Goal: Information Seeking & Learning: Learn about a topic

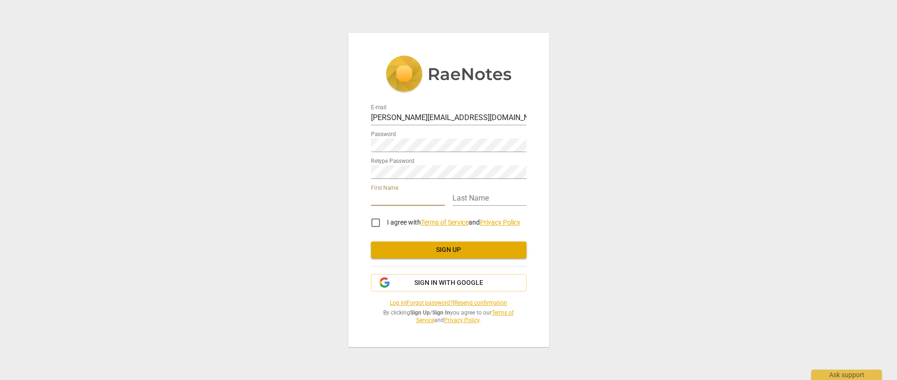
click at [416, 197] on input "text" at bounding box center [408, 199] width 74 height 14
type input "[PERSON_NAME]"
type input "Netherwood"
click at [378, 224] on input "I agree with Terms of Service and Privacy Policy" at bounding box center [375, 223] width 23 height 23
checkbox input "true"
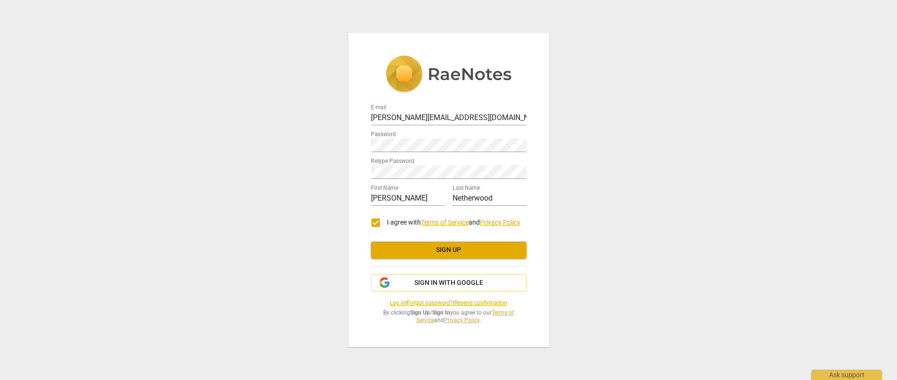
click at [464, 252] on span "Sign up" at bounding box center [448, 250] width 140 height 9
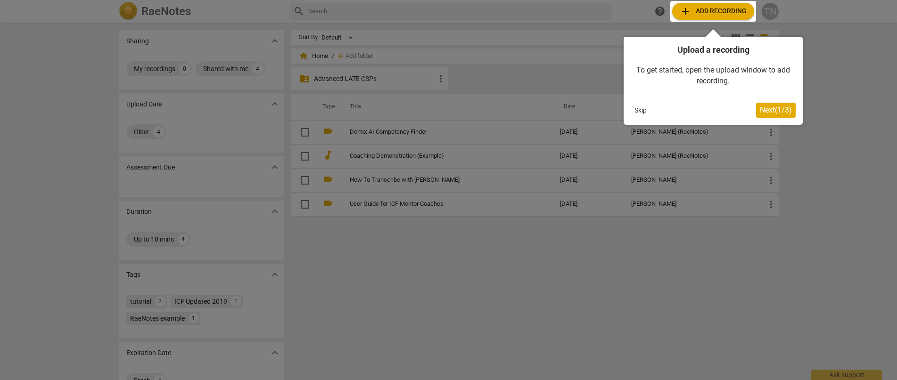
click at [778, 109] on span "Next ( 1 / 3 )" at bounding box center [776, 110] width 32 height 9
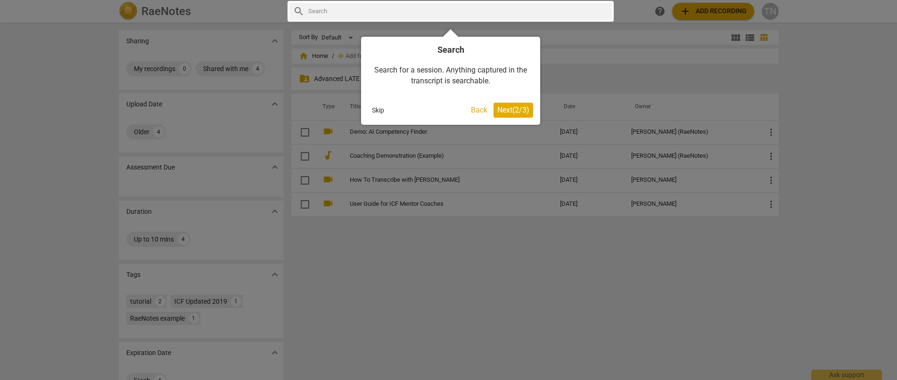
click at [510, 112] on span "Next ( 2 / 3 )" at bounding box center [513, 110] width 32 height 9
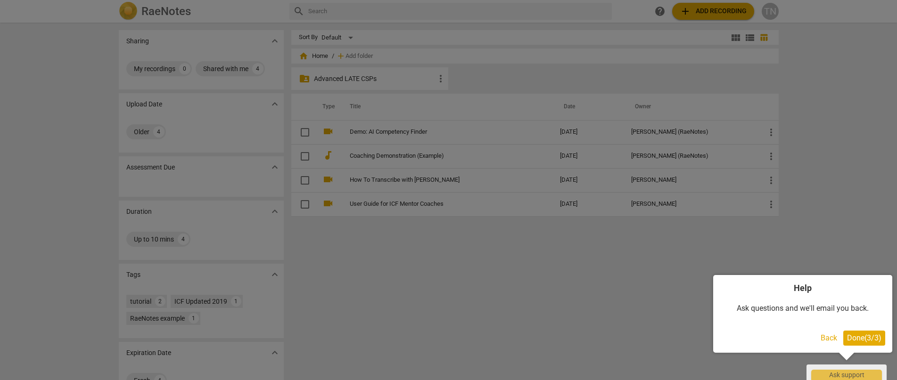
click at [868, 332] on button "Done ( 3 / 3 )" at bounding box center [864, 338] width 42 height 15
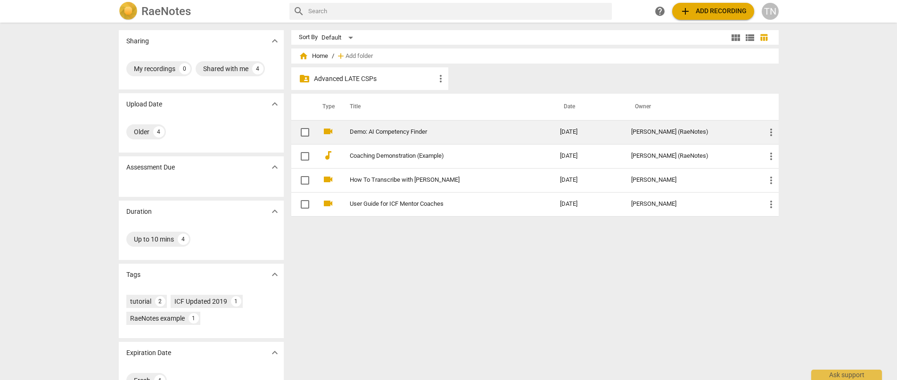
scroll to position [25, 0]
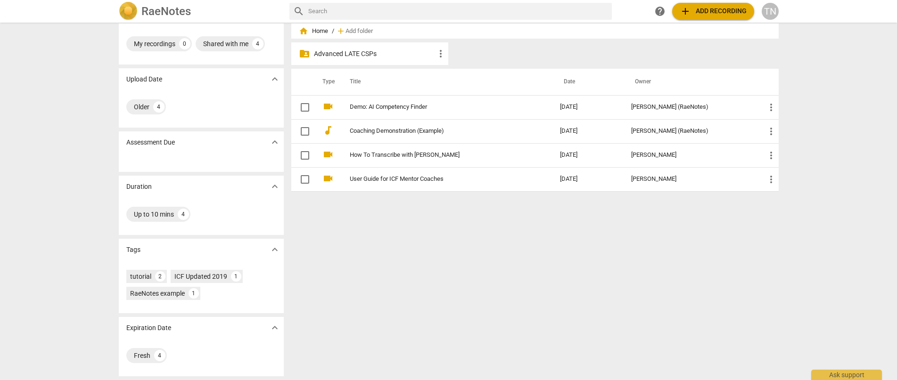
click at [412, 115] on td "Demo: AI Competency Finder" at bounding box center [445, 107] width 214 height 24
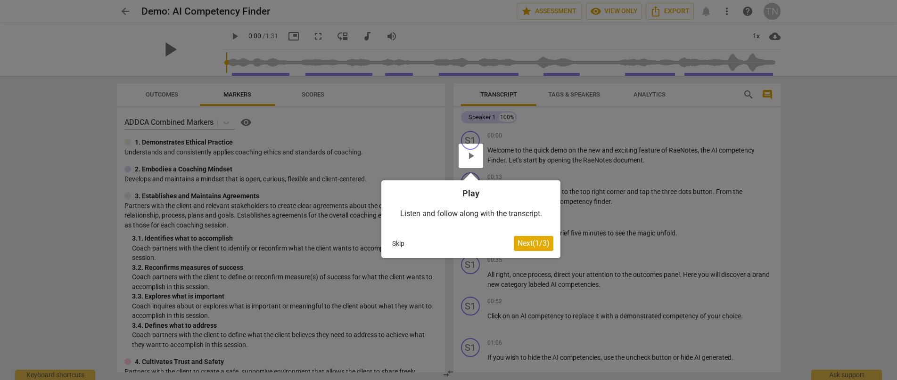
click at [547, 249] on button "Next ( 1 / 3 )" at bounding box center [534, 243] width 40 height 15
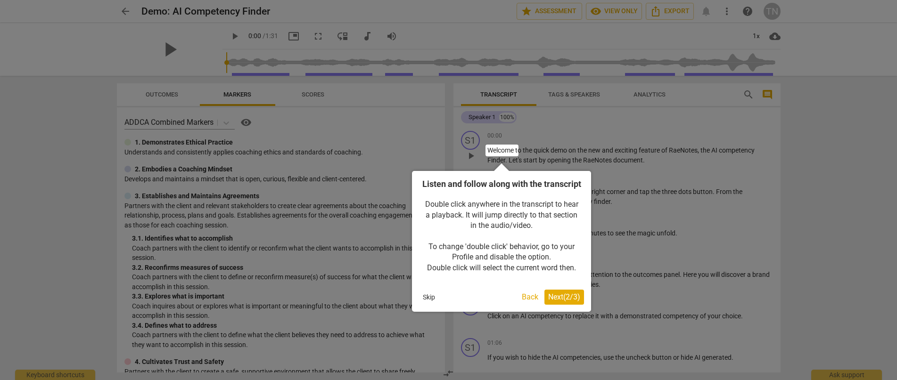
click at [564, 303] on button "Next ( 2 / 3 )" at bounding box center [564, 297] width 40 height 15
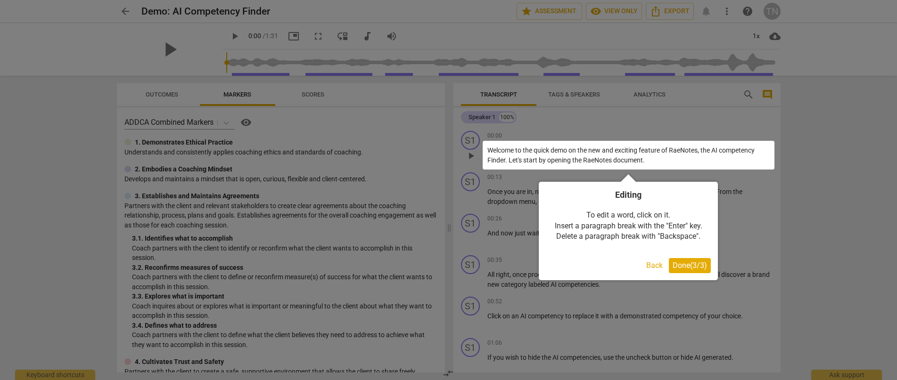
click at [681, 263] on span "Done ( 3 / 3 )" at bounding box center [690, 265] width 34 height 9
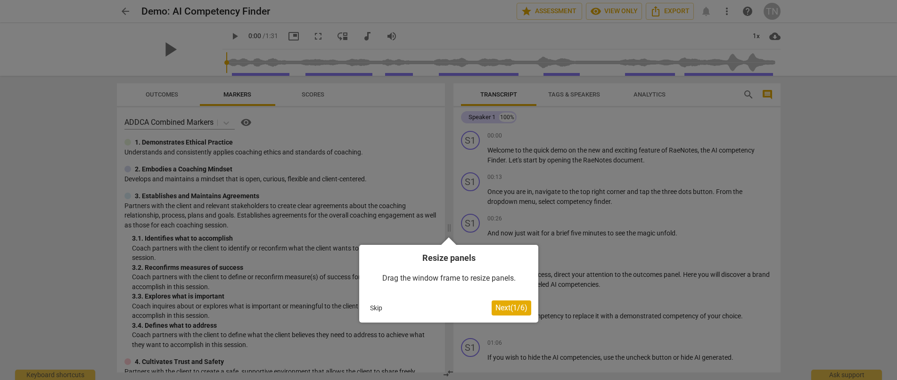
click at [510, 306] on span "Next ( 1 / 6 )" at bounding box center [511, 308] width 32 height 9
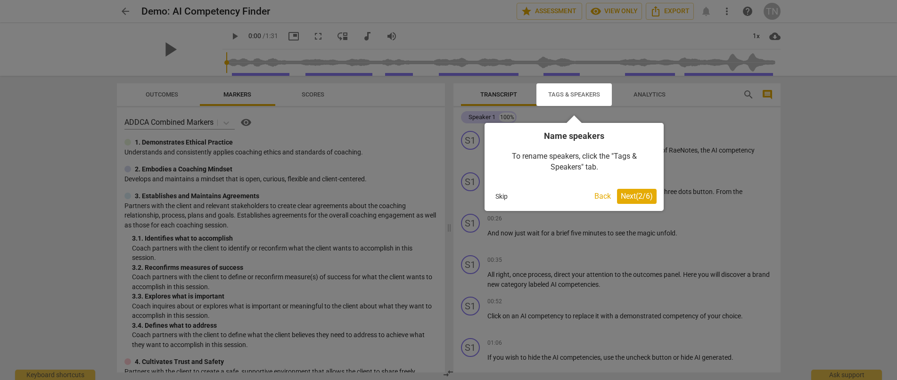
click at [642, 192] on span "Next ( 2 / 6 )" at bounding box center [637, 196] width 32 height 9
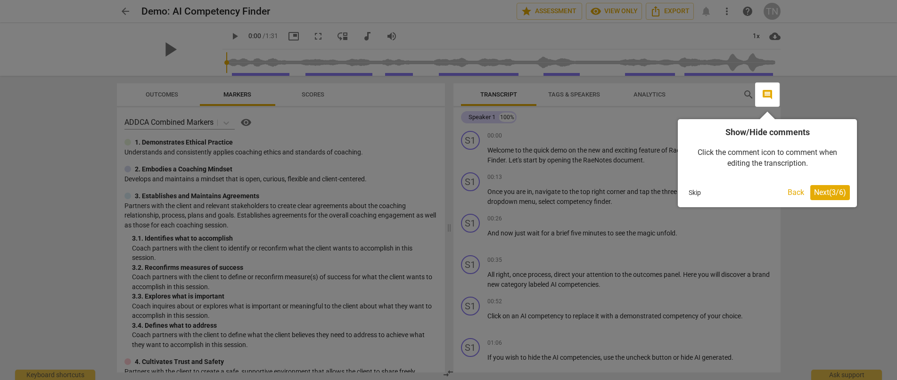
click at [830, 191] on span "Next ( 3 / 6 )" at bounding box center [830, 192] width 32 height 9
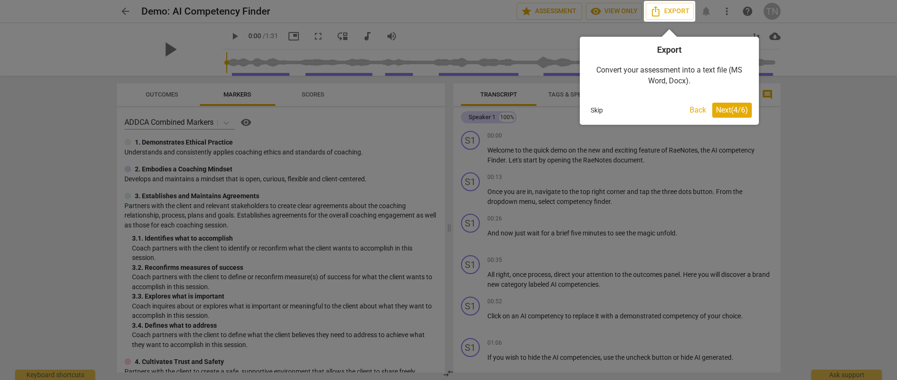
click at [737, 110] on span "Next ( 4 / 6 )" at bounding box center [732, 110] width 32 height 9
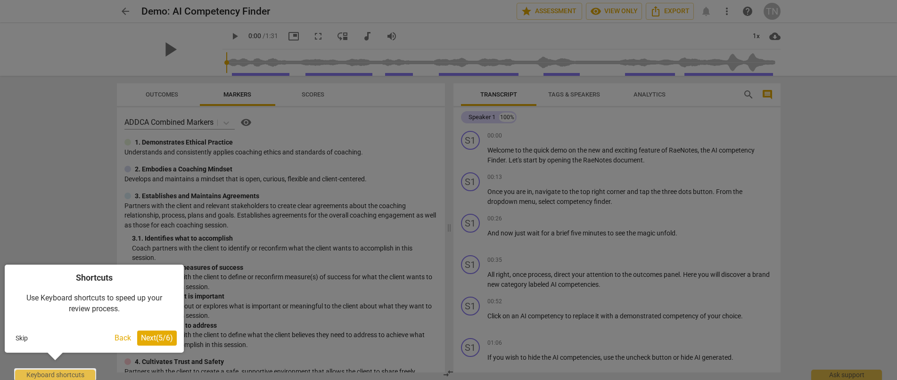
click at [157, 344] on button "Next ( 5 / 6 )" at bounding box center [157, 338] width 40 height 15
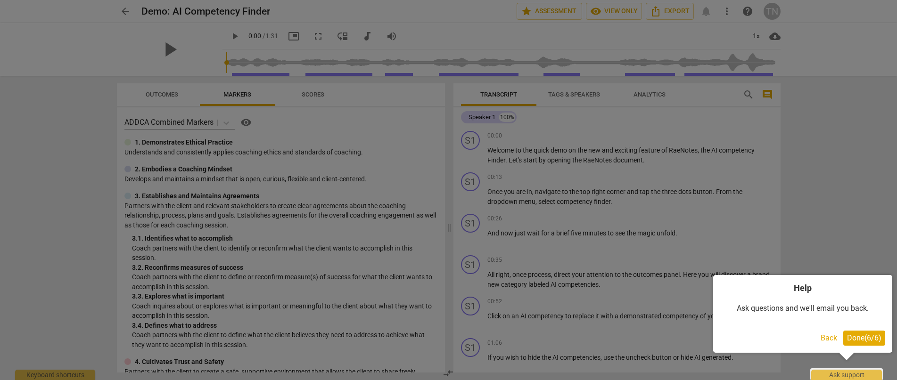
click at [869, 338] on span "Done ( 6 / 6 )" at bounding box center [864, 338] width 34 height 9
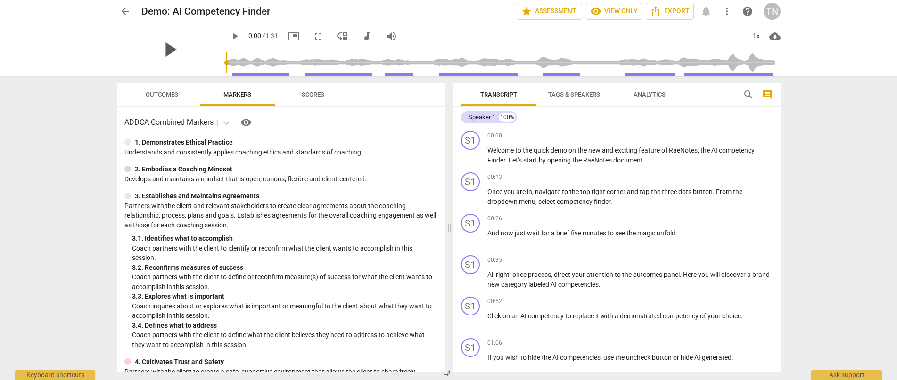
click at [167, 52] on span "play_arrow" at bounding box center [169, 49] width 25 height 25
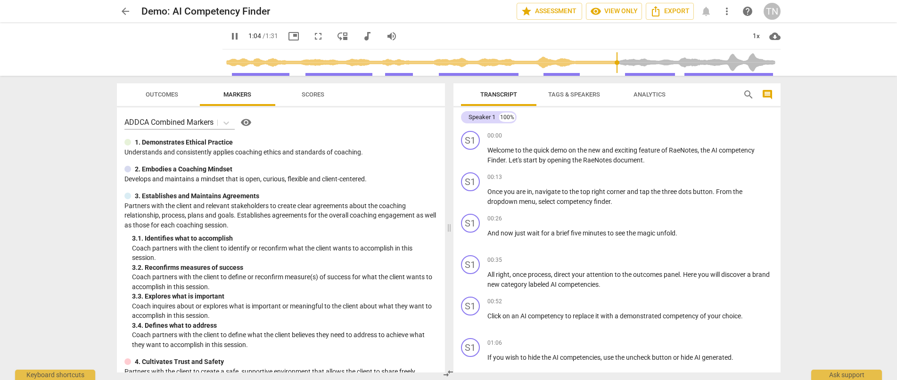
click at [222, 240] on div "3. 1. Identifies what to accomplish" at bounding box center [284, 239] width 305 height 10
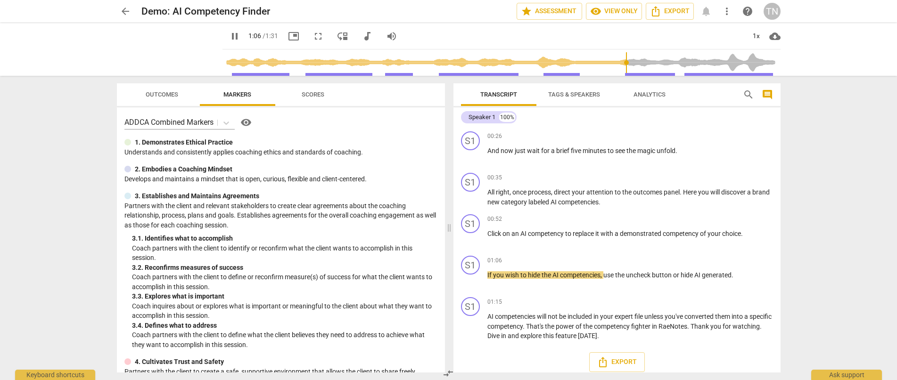
scroll to position [89, 0]
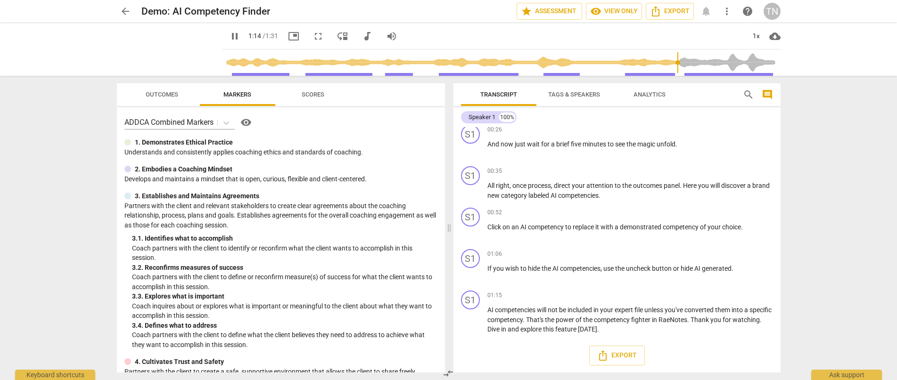
type input "75"
click at [124, 14] on span "arrow_back" at bounding box center [125, 11] width 11 height 11
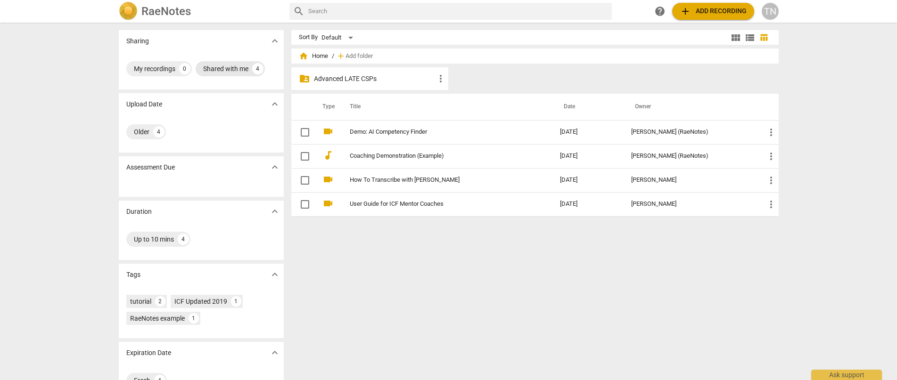
click at [238, 71] on div "Shared with me" at bounding box center [225, 68] width 45 height 9
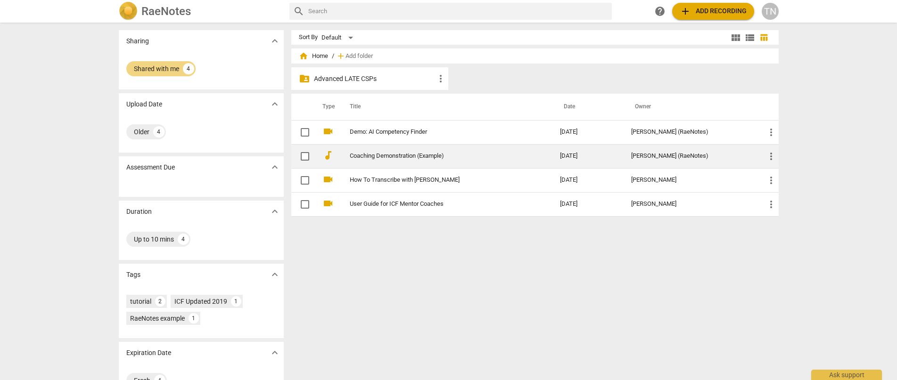
click at [419, 156] on link "Coaching Demonstration (Example)" at bounding box center [438, 156] width 176 height 7
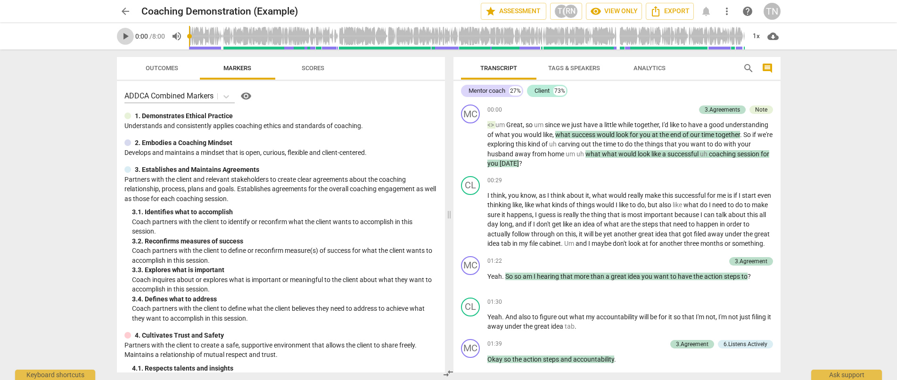
click at [129, 34] on span "play_arrow" at bounding box center [125, 36] width 11 height 11
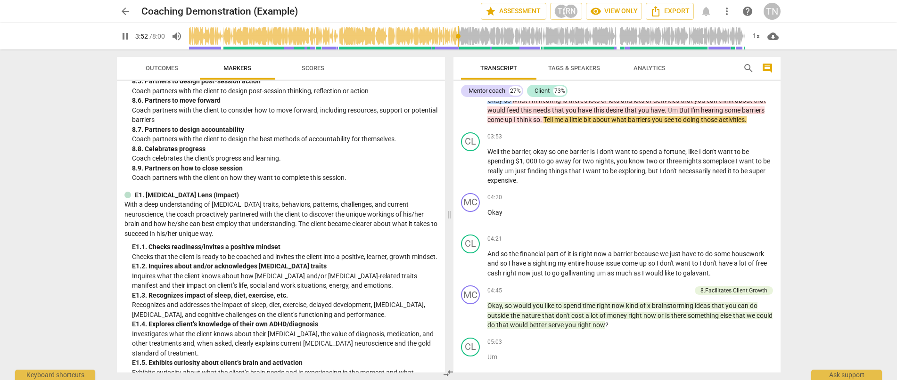
scroll to position [741, 0]
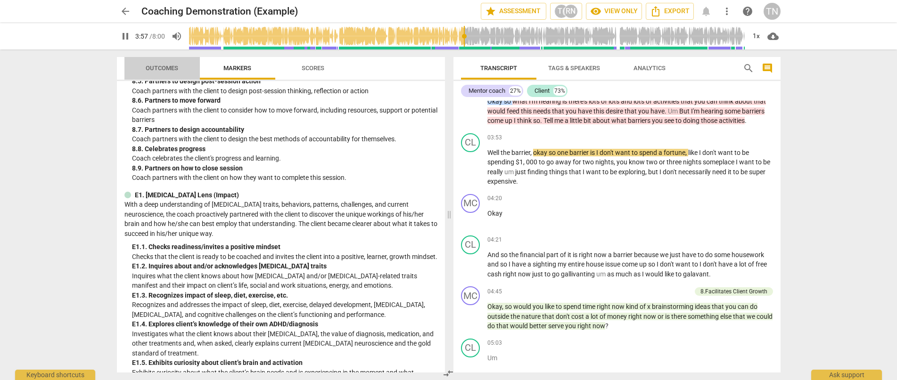
click at [163, 67] on span "Outcomes" at bounding box center [162, 68] width 33 height 7
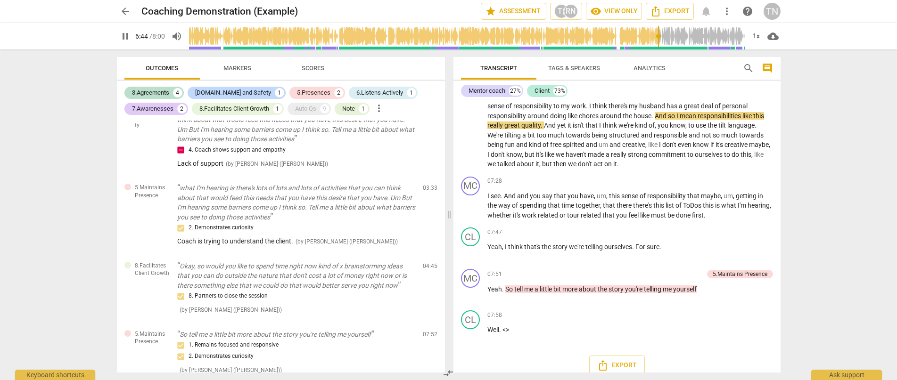
scroll to position [1288, 0]
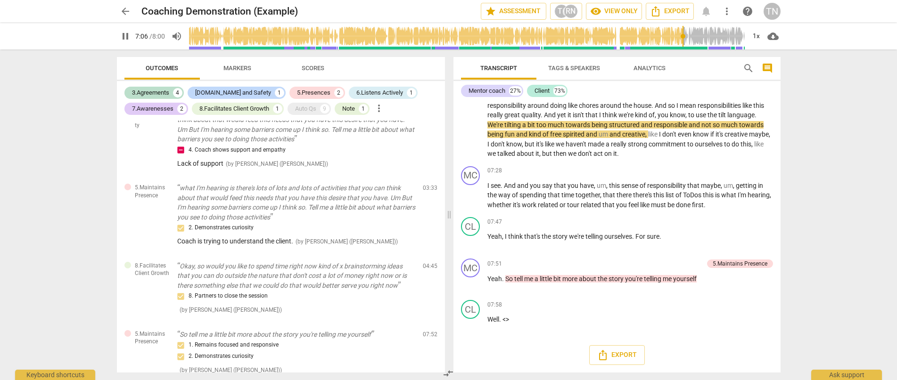
click at [324, 71] on span "Scores" at bounding box center [313, 68] width 23 height 7
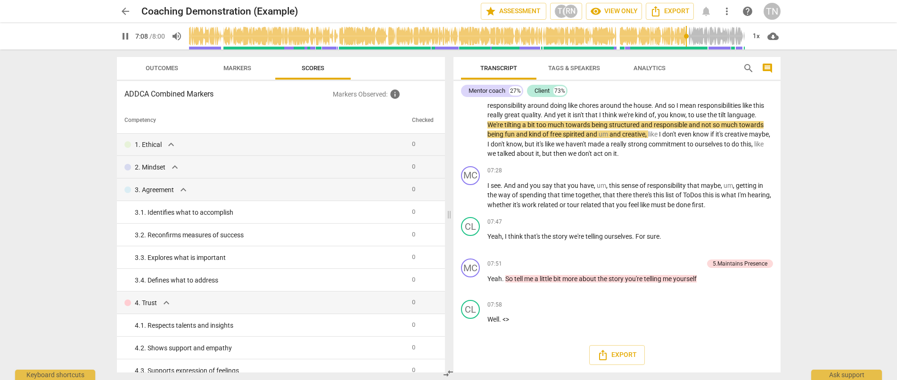
scroll to position [0, 0]
click at [165, 140] on span "expand_more" at bounding box center [170, 145] width 11 height 11
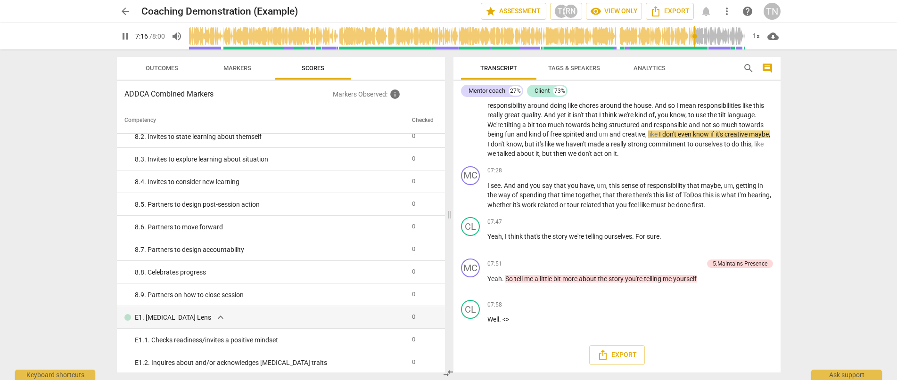
scroll to position [996, 0]
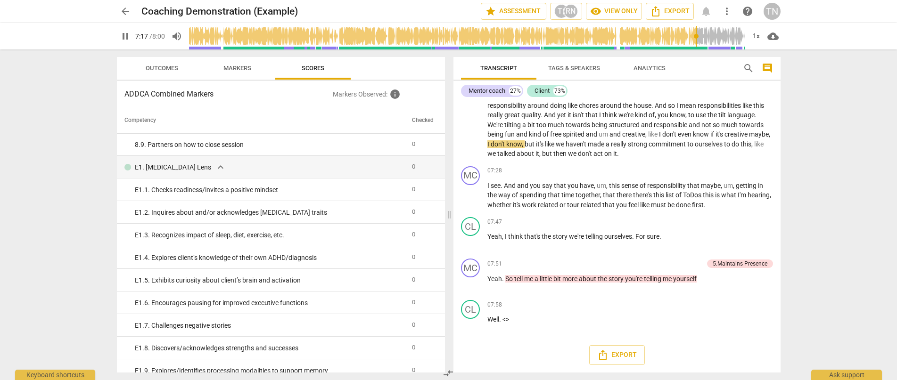
click at [159, 69] on span "Outcomes" at bounding box center [162, 68] width 33 height 7
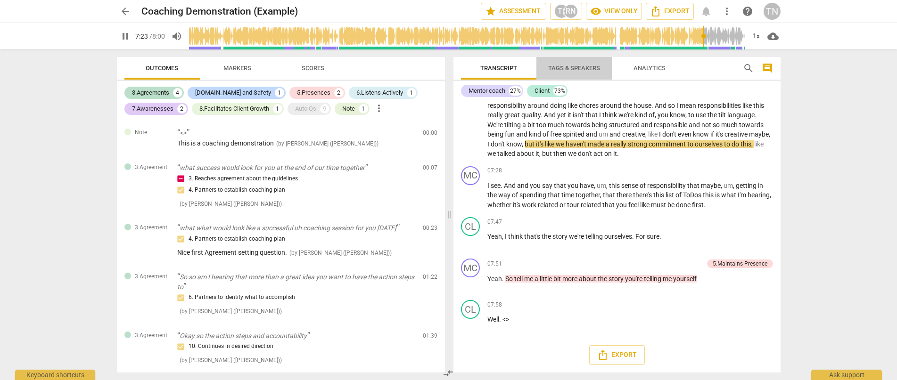
click at [580, 74] on span "Tags & Speakers" at bounding box center [574, 68] width 74 height 13
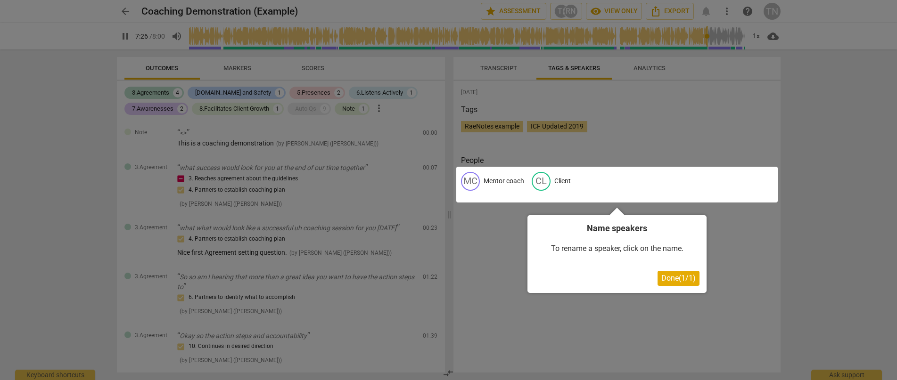
click at [650, 73] on div at bounding box center [448, 190] width 897 height 380
click at [685, 277] on span "Done ( 1 / 1 )" at bounding box center [678, 278] width 34 height 9
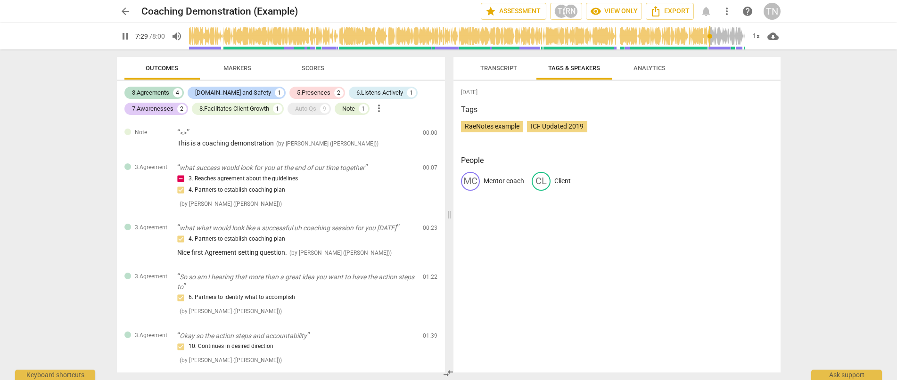
click at [646, 62] on span "Analytics" at bounding box center [649, 68] width 55 height 13
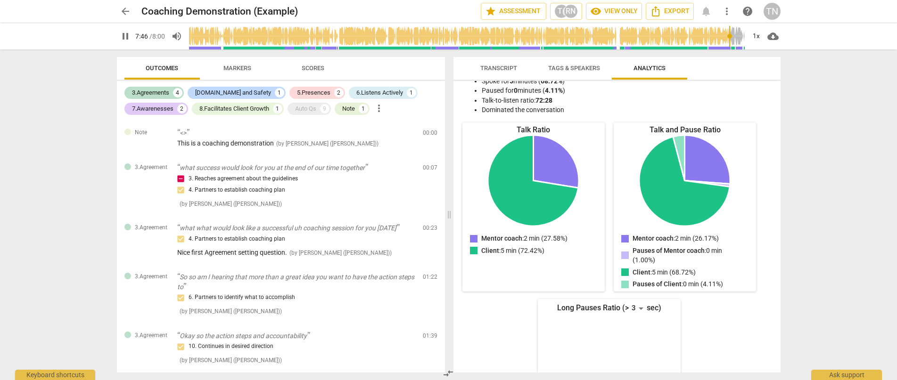
scroll to position [0, 0]
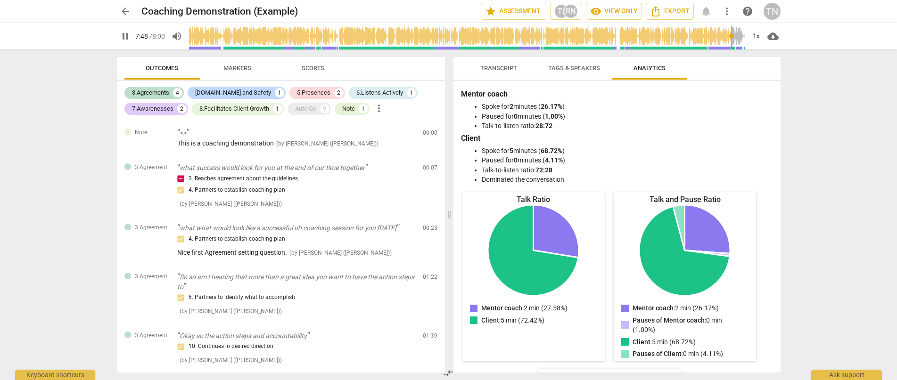
type input "468"
click at [127, 12] on span "arrow_back" at bounding box center [125, 11] width 11 height 11
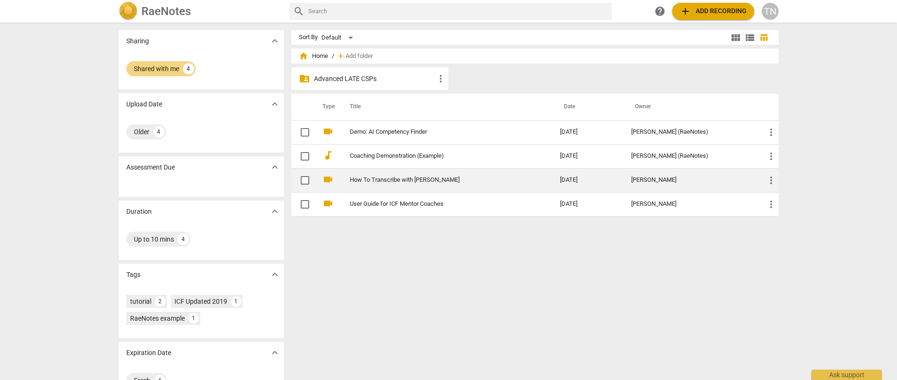
click at [412, 181] on link "How To Transcribe with [PERSON_NAME]" at bounding box center [438, 180] width 176 height 7
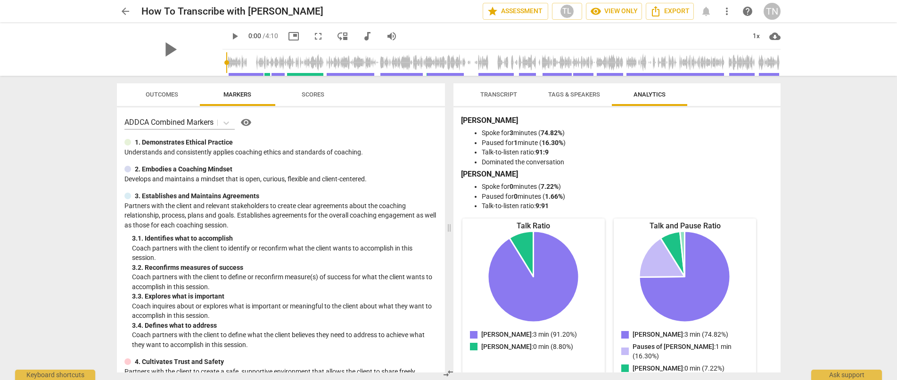
scroll to position [161, 0]
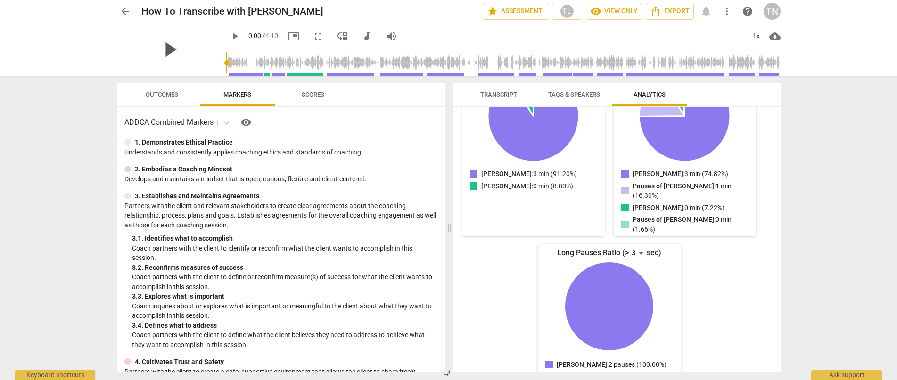
click at [157, 46] on span "play_arrow" at bounding box center [169, 49] width 25 height 25
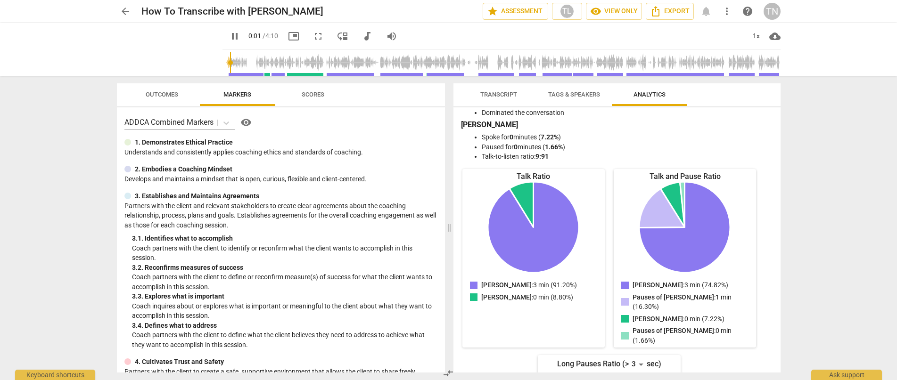
scroll to position [0, 0]
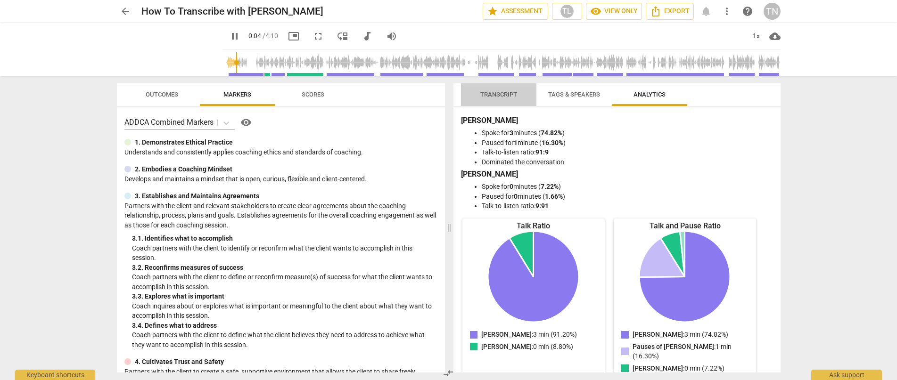
click at [500, 98] on span "Transcript" at bounding box center [498, 94] width 37 height 7
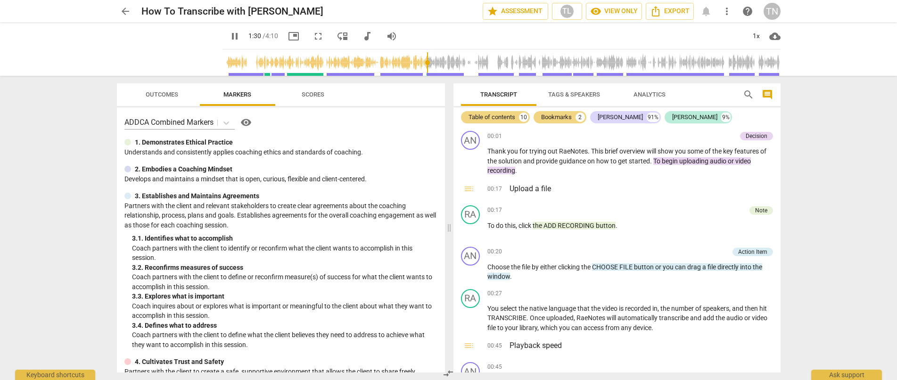
click at [229, 38] on span "pause" at bounding box center [234, 36] width 11 height 11
type input "91"
